Goal: Transaction & Acquisition: Purchase product/service

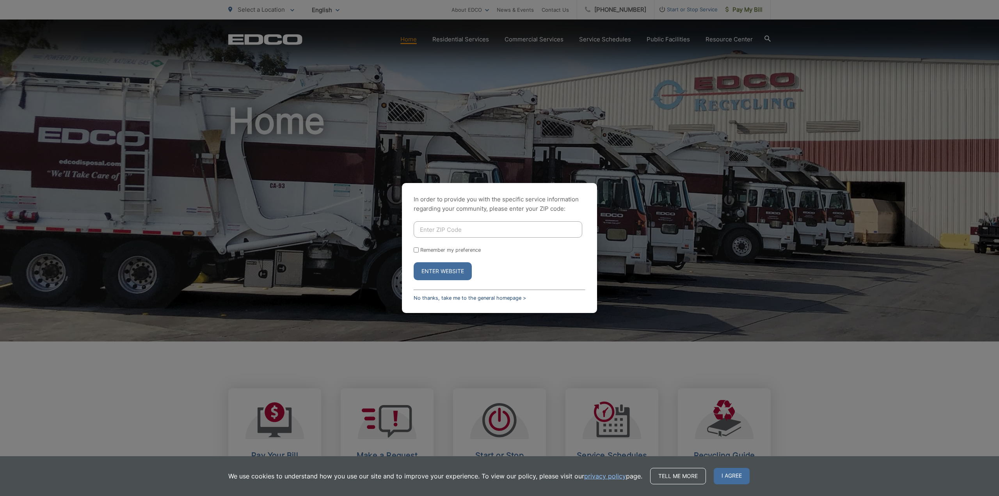
click at [439, 296] on link "No thanks, take me to the general homepage >" at bounding box center [470, 298] width 112 height 6
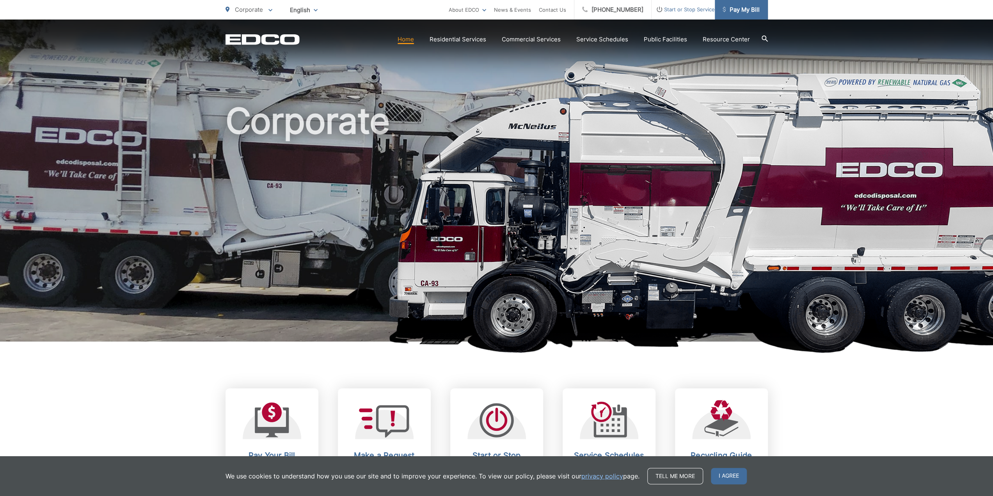
click at [739, 11] on span "Pay My Bill" at bounding box center [741, 9] width 37 height 9
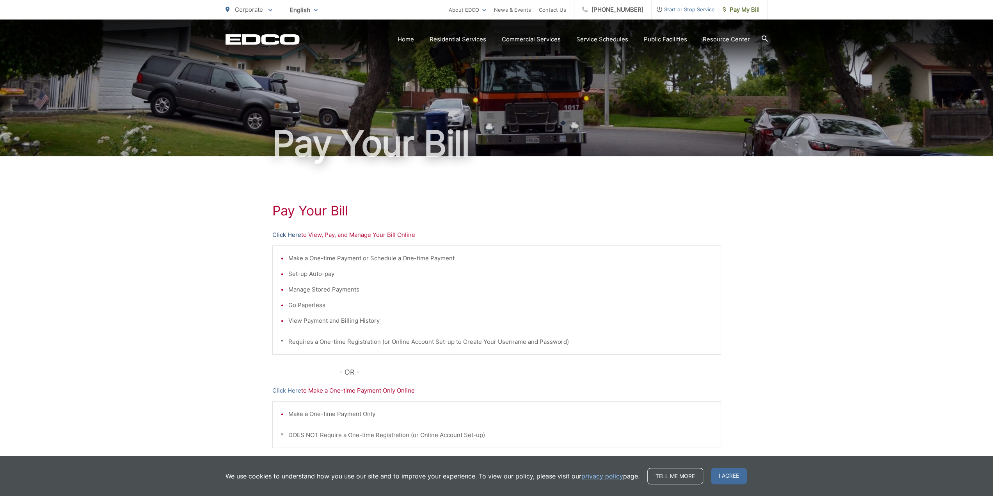
click at [292, 236] on link "Click Here" at bounding box center [286, 234] width 29 height 9
